Goal: Check status

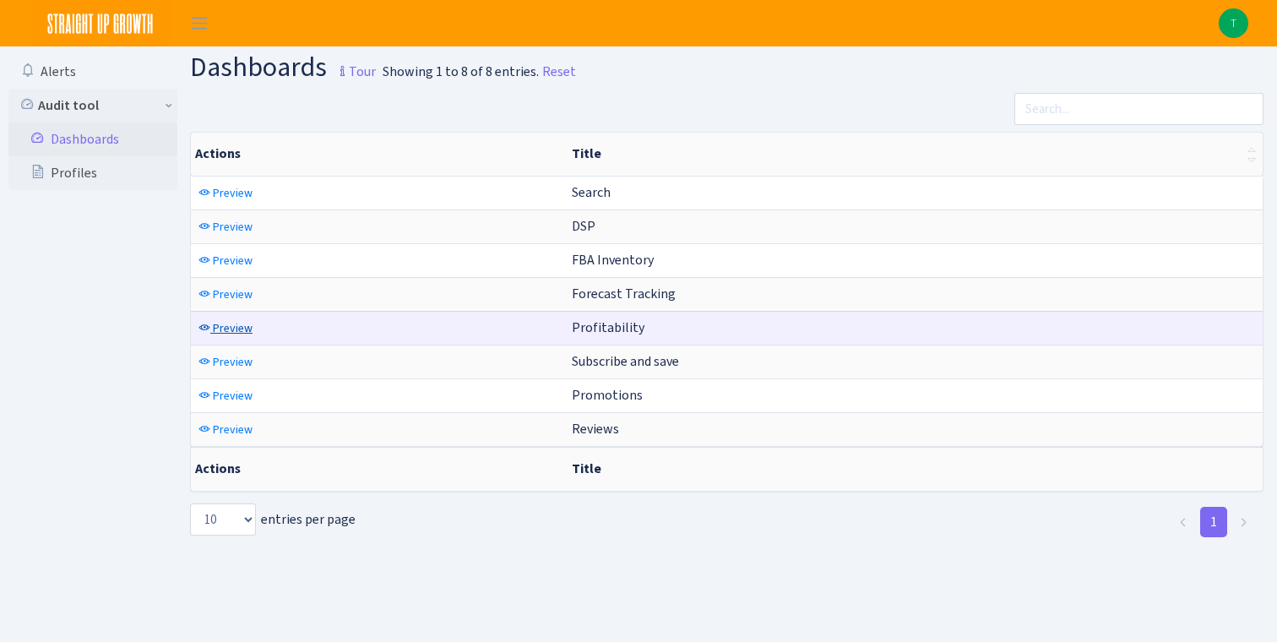
click at [234, 326] on span "Preview" at bounding box center [233, 328] width 40 height 16
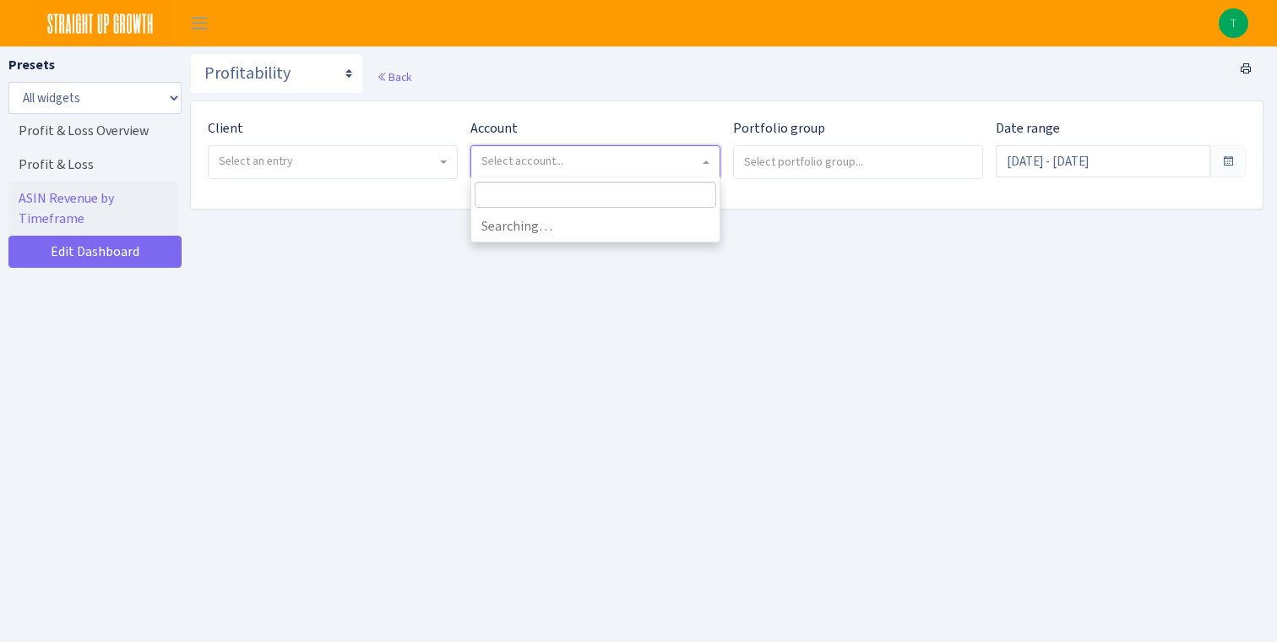
click at [504, 165] on span "Select account..." at bounding box center [522, 161] width 82 height 16
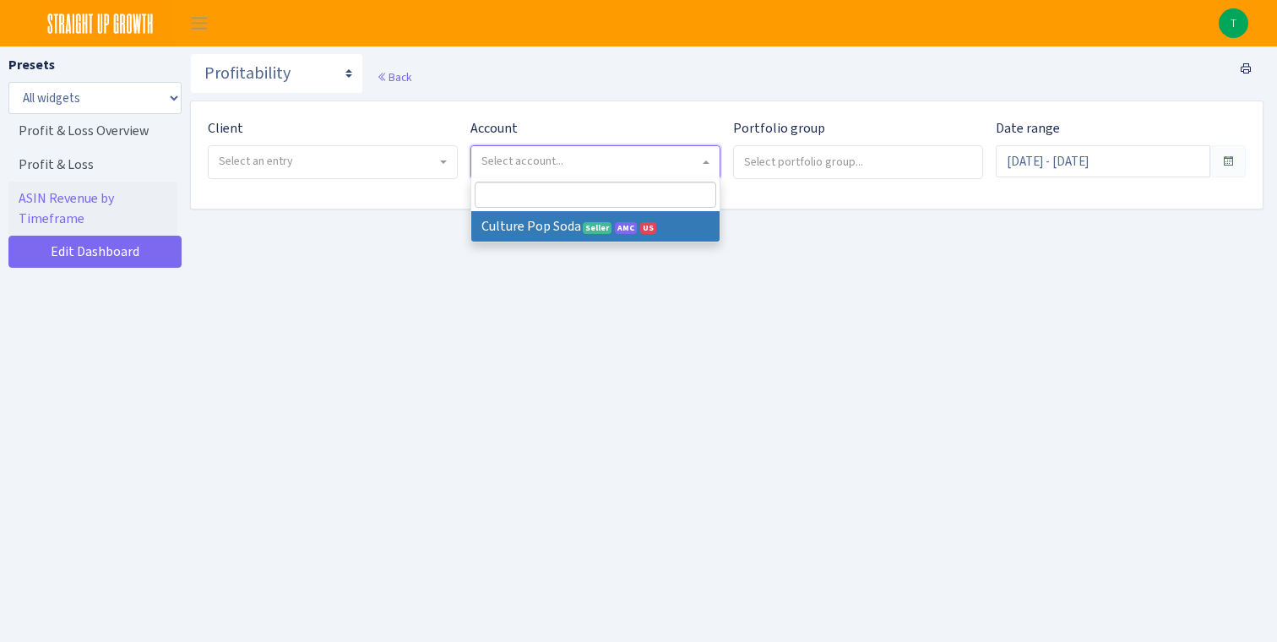
select select
select select "1581829893696978"
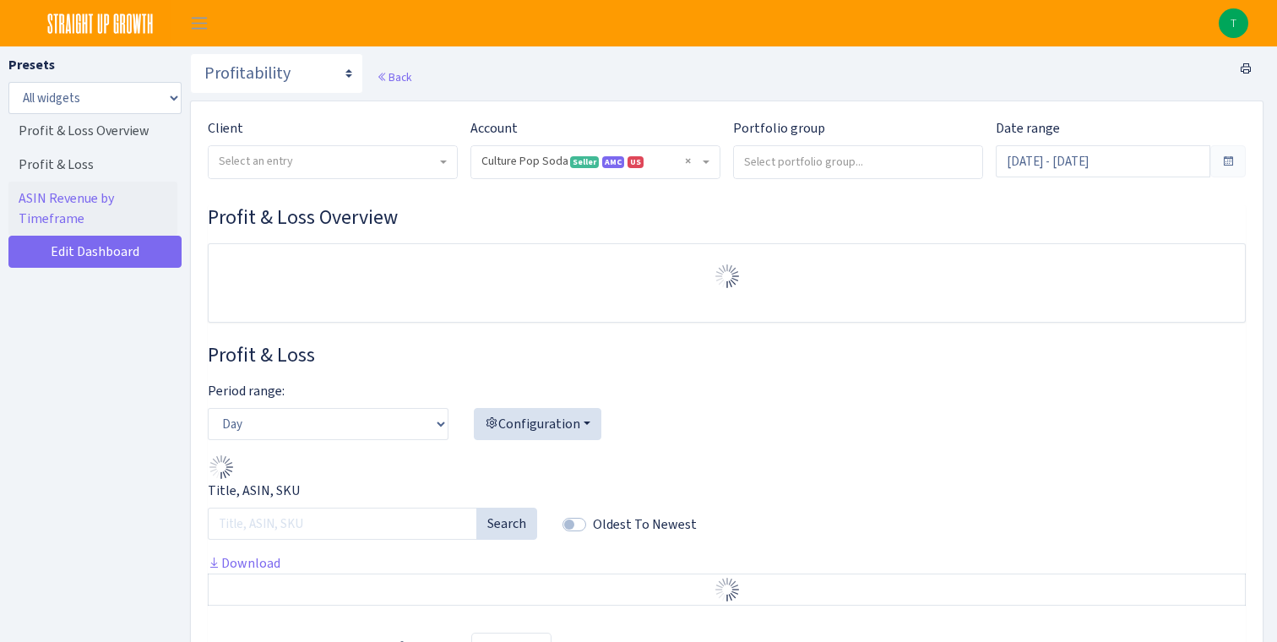
select select "1581829893696978"
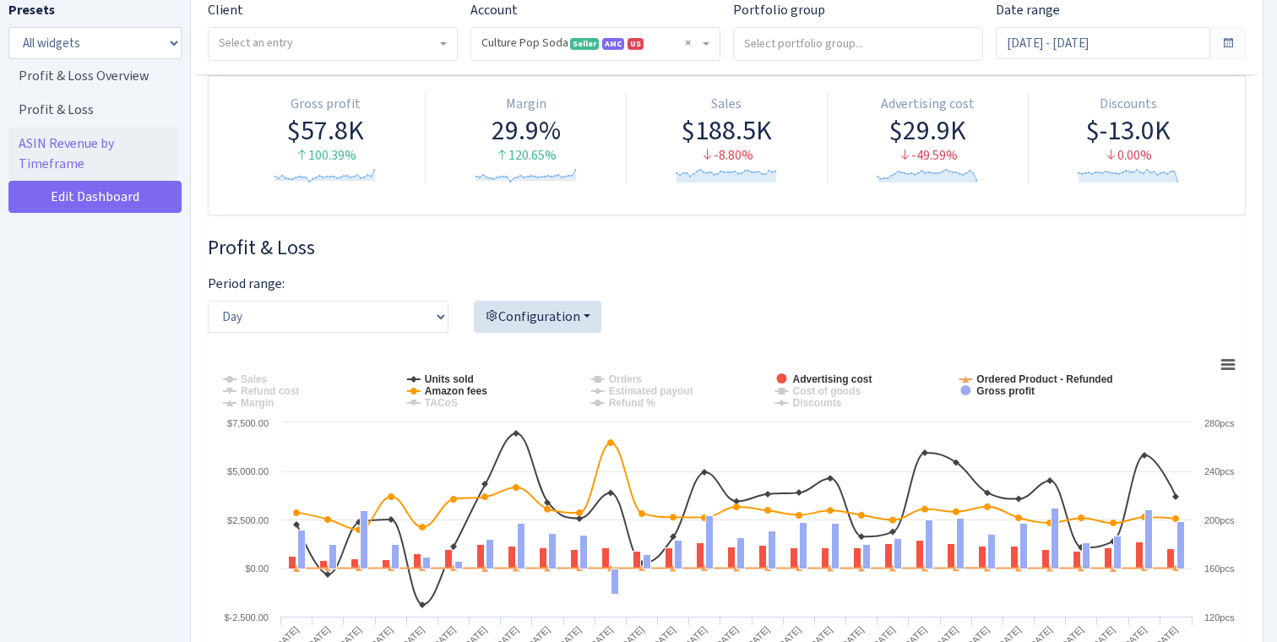
scroll to position [162, 0]
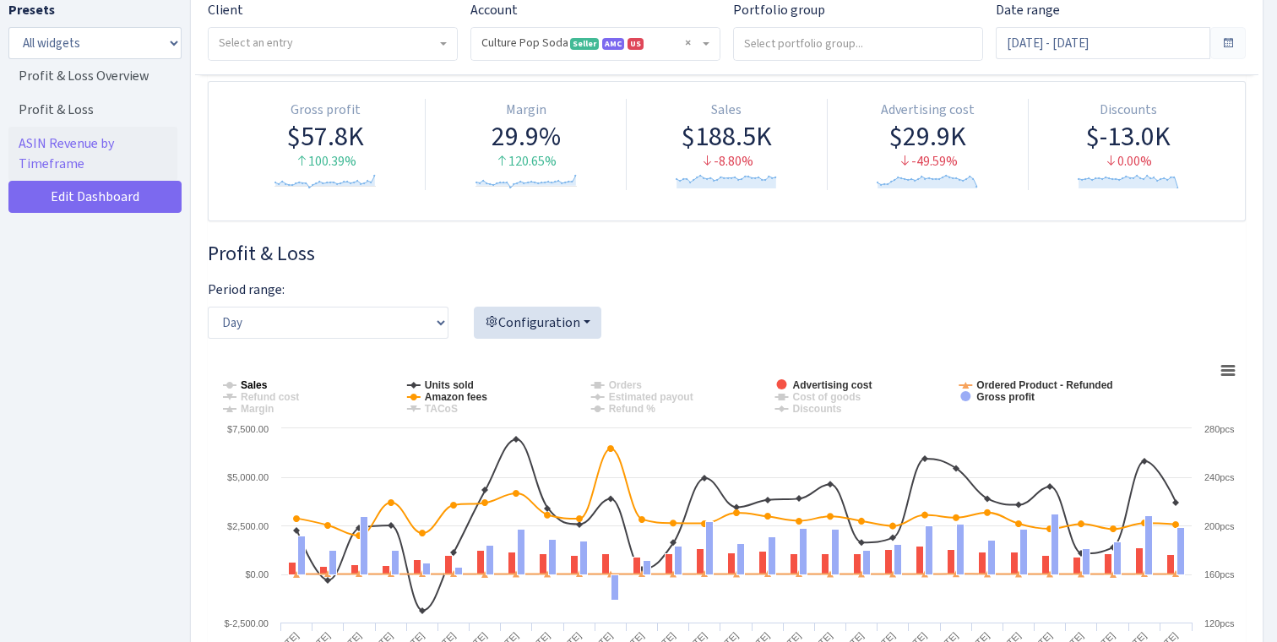
click at [256, 386] on tspan "Sales" at bounding box center [254, 385] width 27 height 12
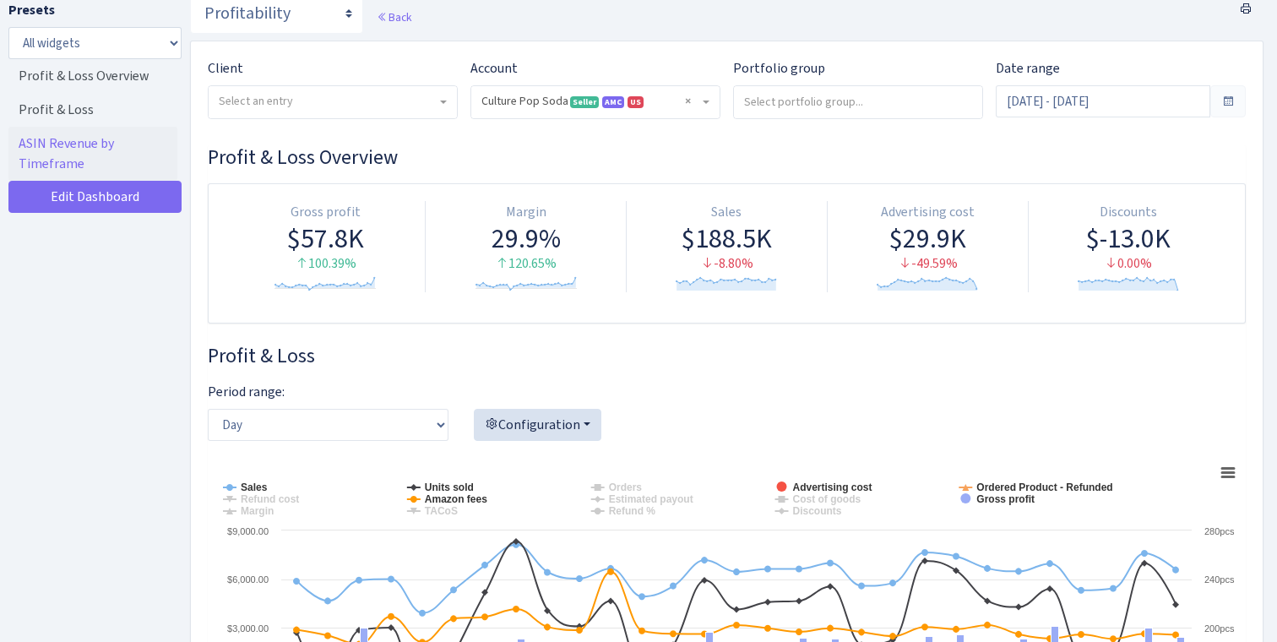
scroll to position [62, 0]
click at [1226, 108] on span at bounding box center [1227, 100] width 35 height 32
click at [1134, 100] on input "Jul 28, 2025 - Aug 26, 2025" at bounding box center [1102, 100] width 214 height 32
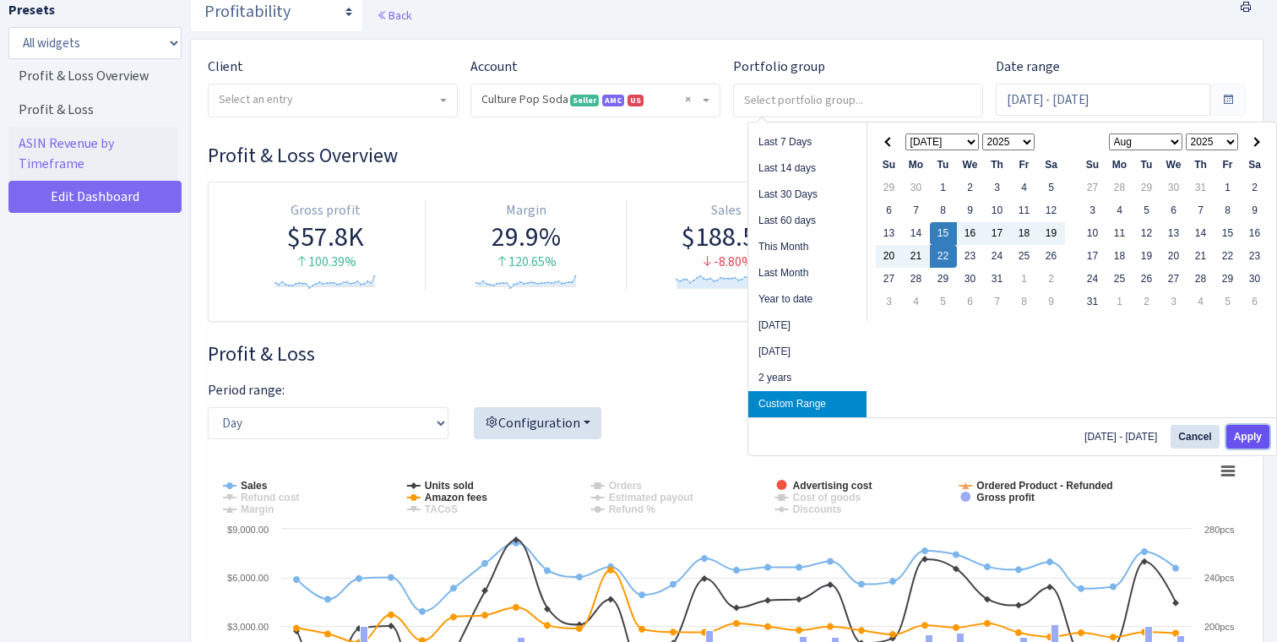
click at [1258, 435] on button "Apply" at bounding box center [1247, 437] width 43 height 24
type input "Jul 15, 2025 - Jul 22, 2025"
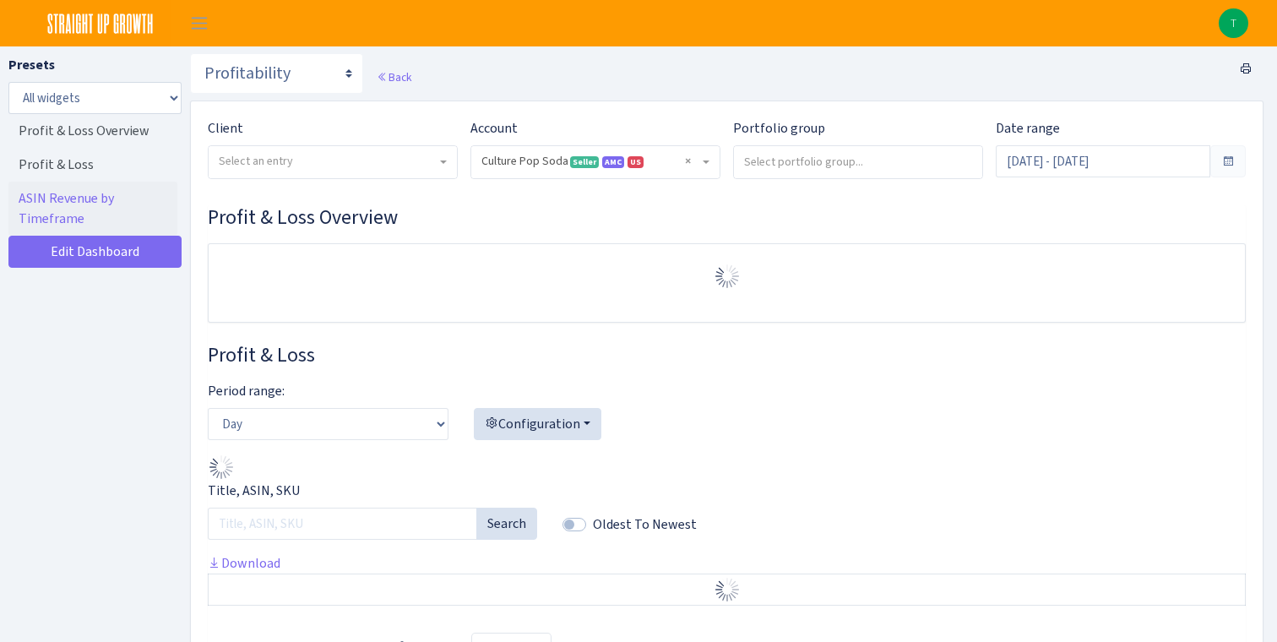
select select "1581829893696978"
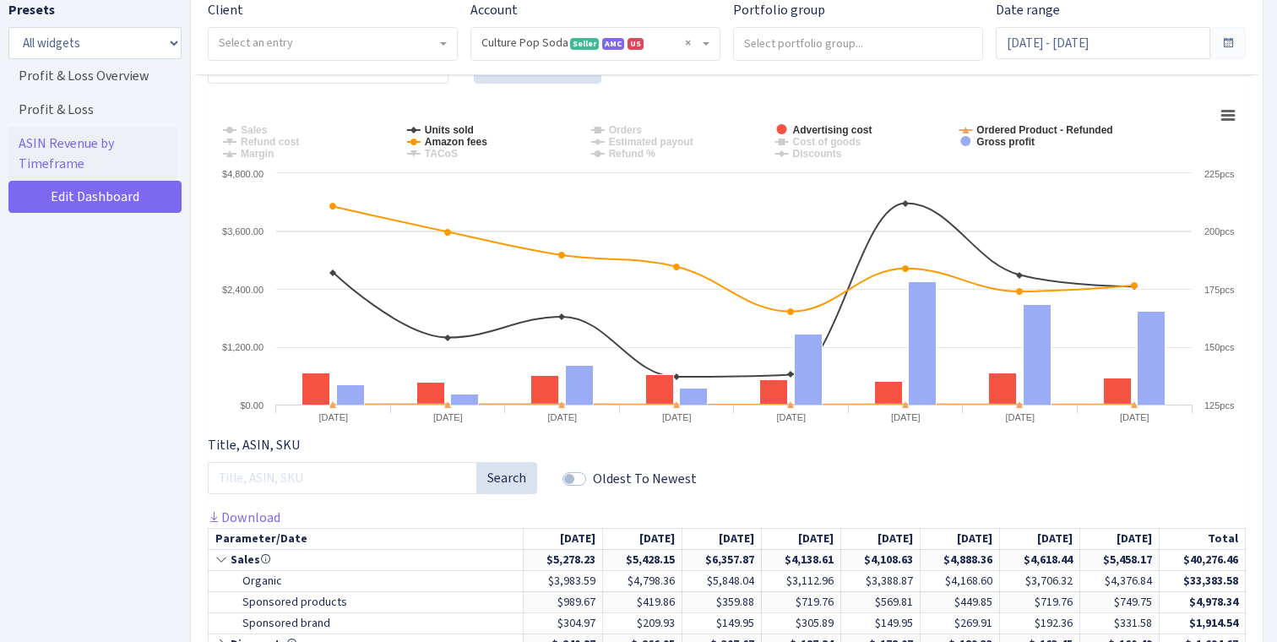
scroll to position [423, 0]
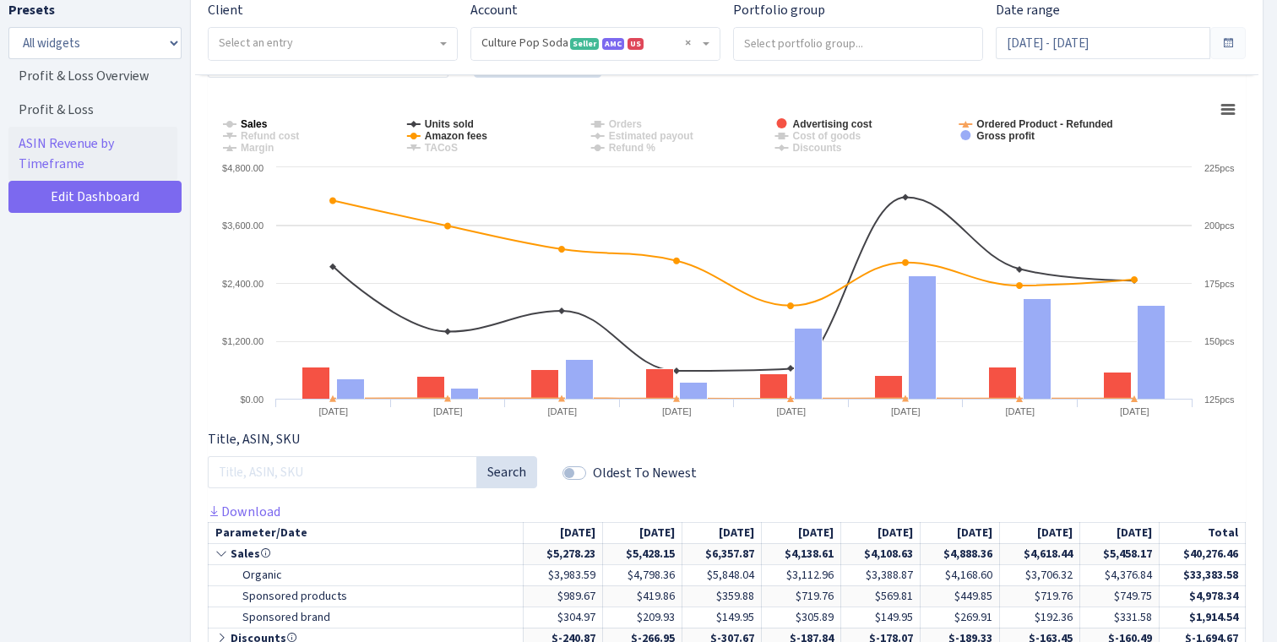
click at [245, 123] on tspan "Sales" at bounding box center [254, 124] width 27 height 12
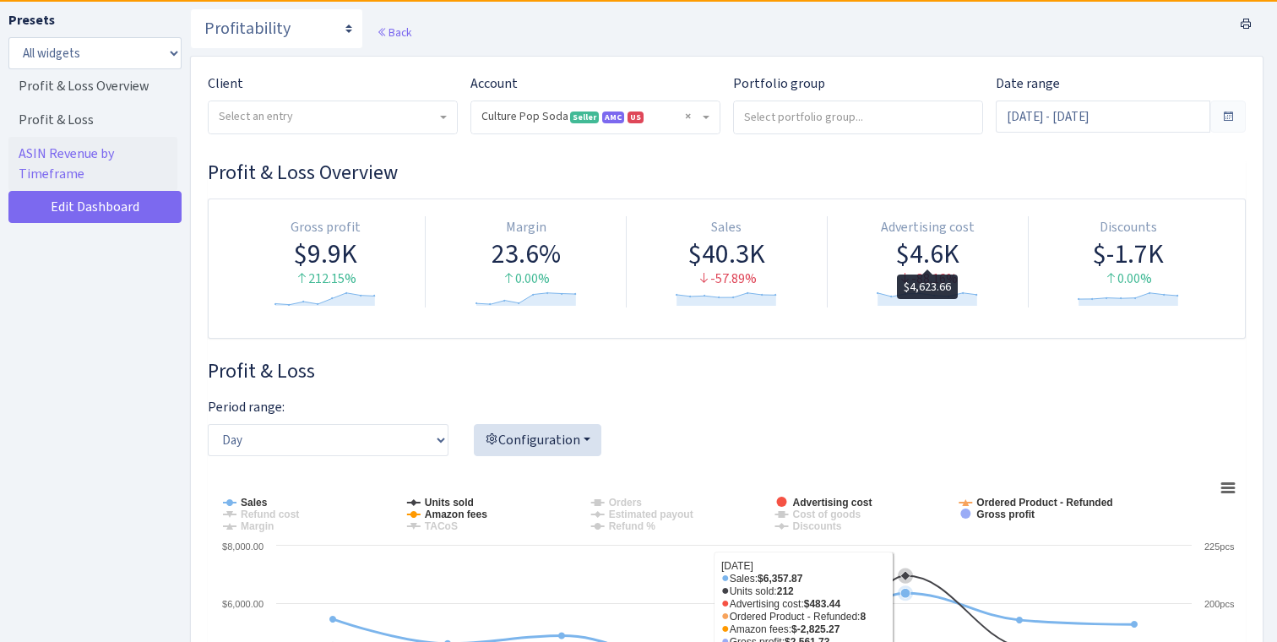
scroll to position [0, 0]
